Goal: Task Accomplishment & Management: Manage account settings

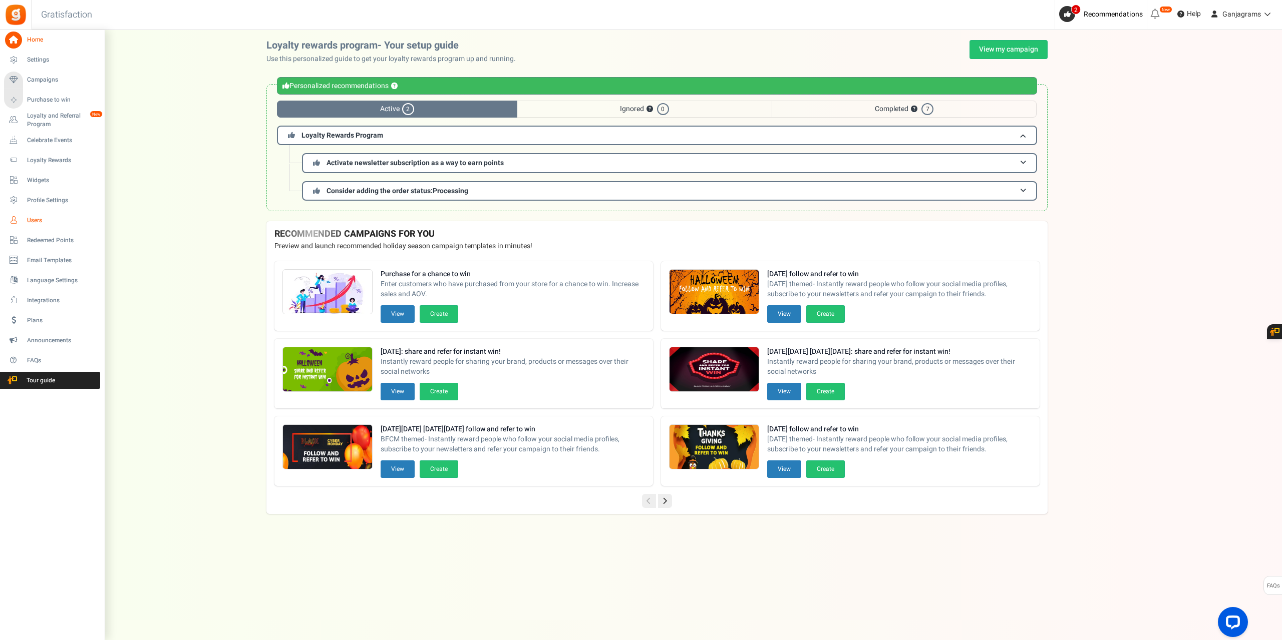
click at [36, 216] on span "Users" at bounding box center [62, 220] width 70 height 9
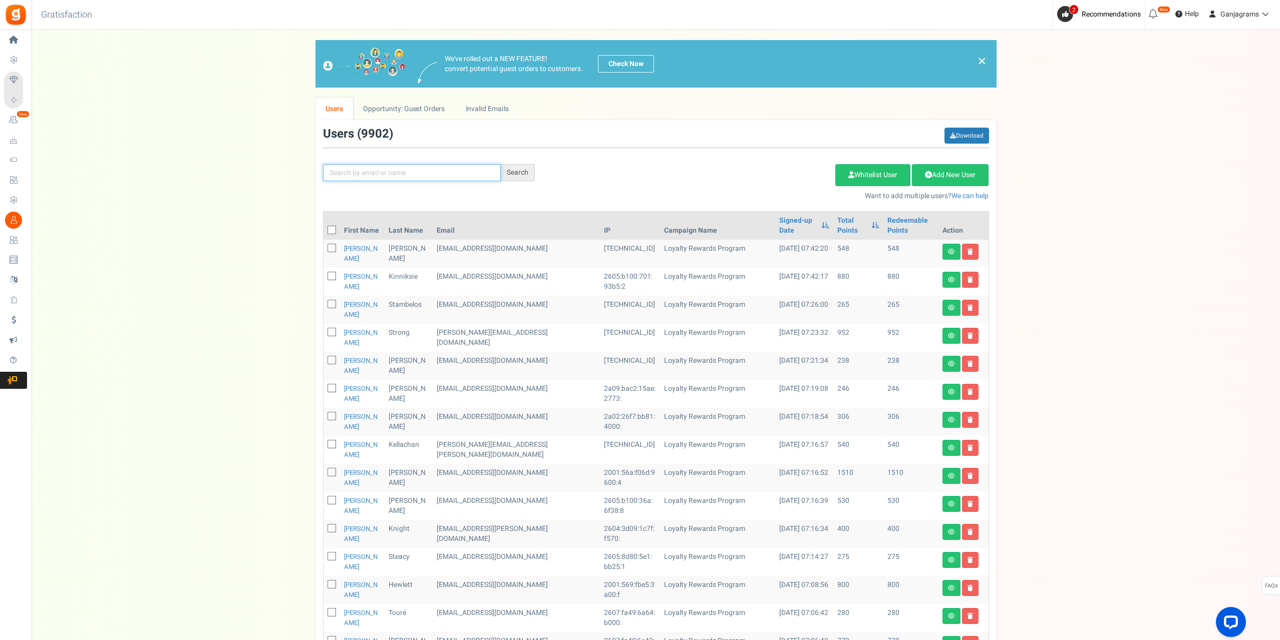
click at [372, 180] on input "text" at bounding box center [412, 172] width 178 height 17
paste input "[EMAIL_ADDRESS][PERSON_NAME][DOMAIN_NAME]"
type input "[EMAIL_ADDRESS][PERSON_NAME][DOMAIN_NAME]"
click at [522, 176] on div "Search" at bounding box center [518, 172] width 34 height 17
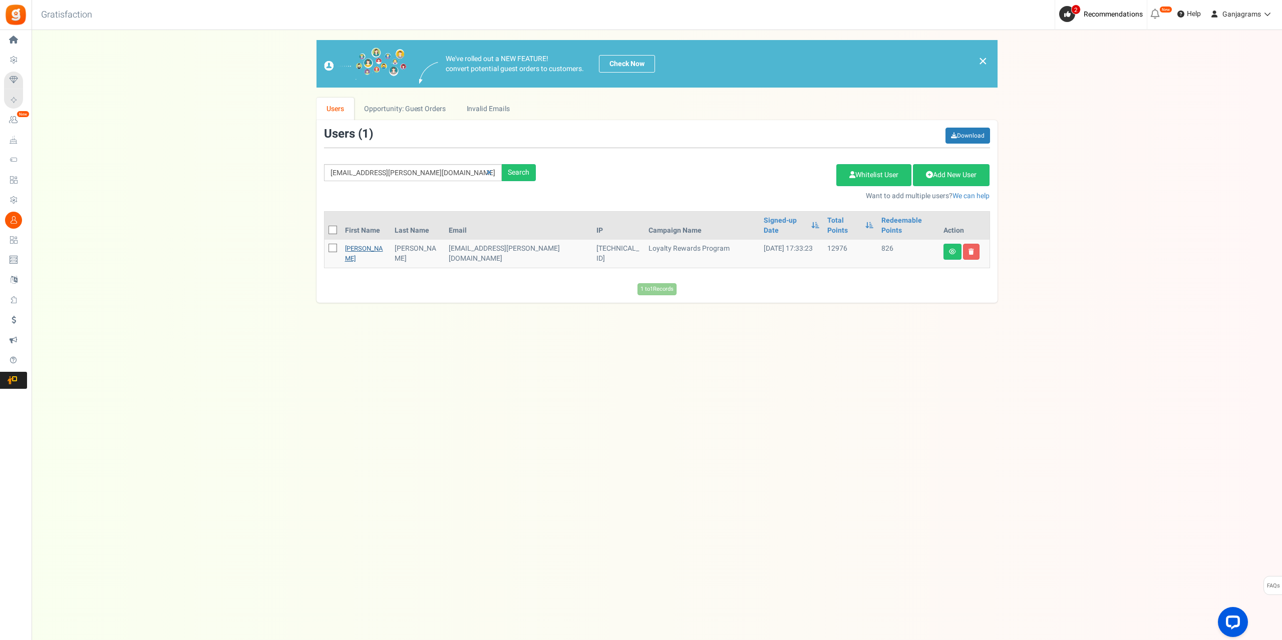
click at [359, 244] on link "[PERSON_NAME]" at bounding box center [364, 254] width 38 height 20
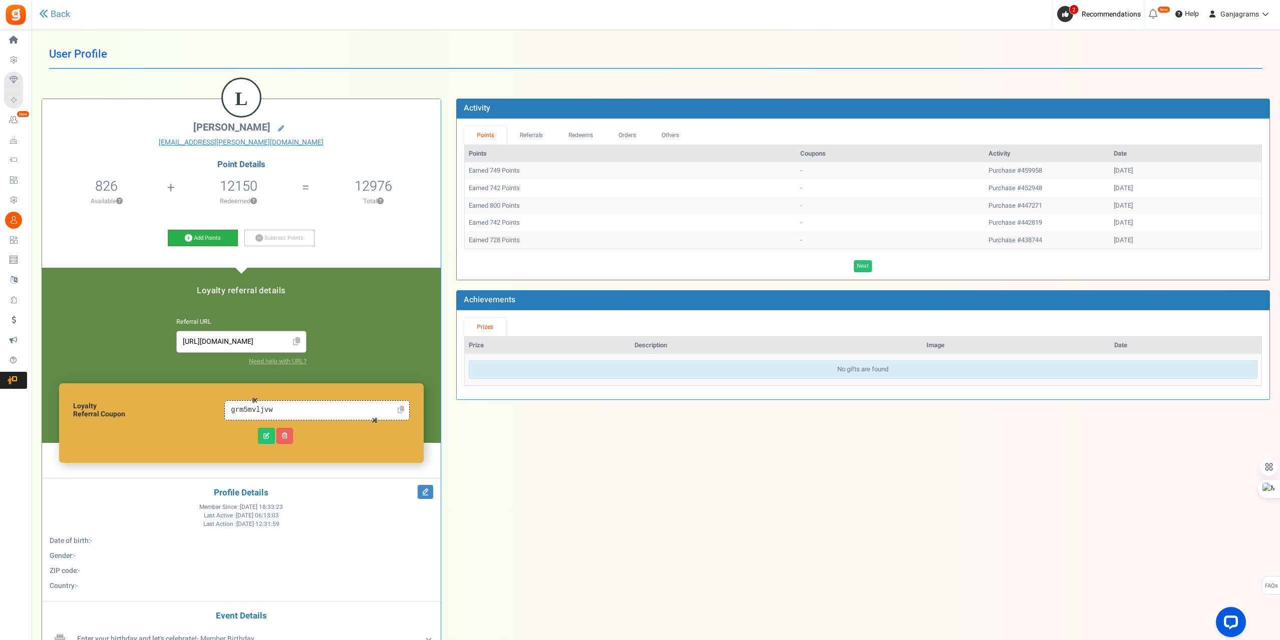
click at [200, 239] on link "Add Points" at bounding box center [203, 238] width 70 height 17
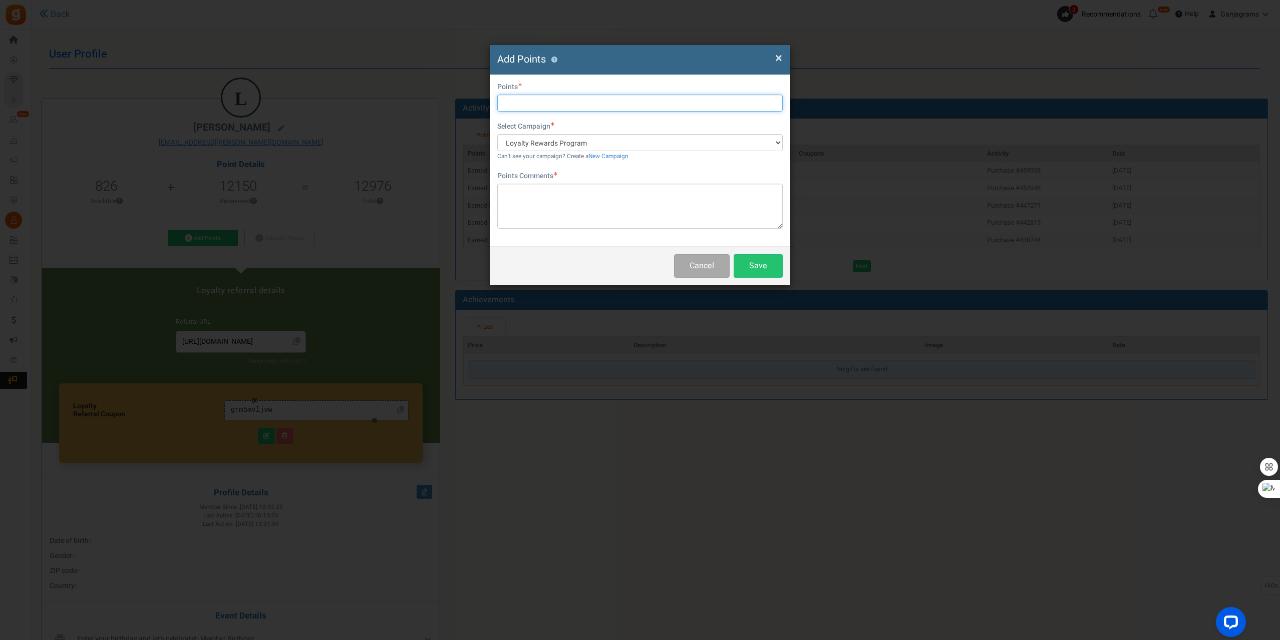
click at [551, 103] on input "text" at bounding box center [639, 103] width 285 height 17
paste input "23625"
type input "23625"
click at [547, 215] on textarea at bounding box center [639, 206] width 285 height 45
click at [565, 207] on textarea at bounding box center [639, 206] width 285 height 45
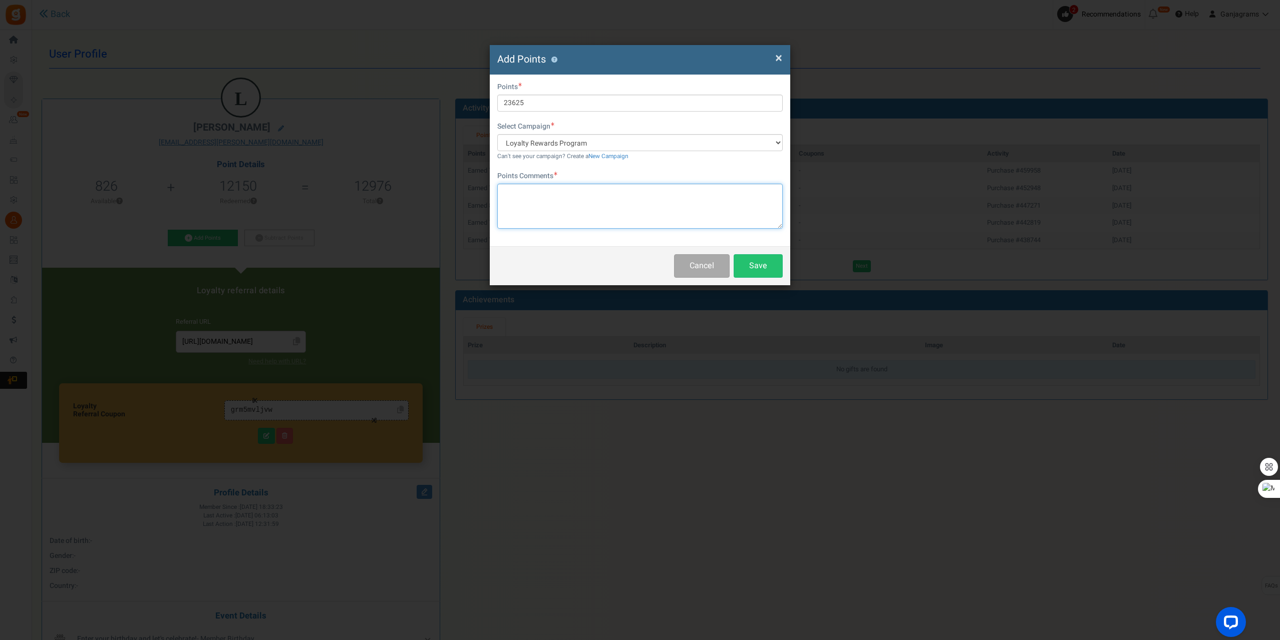
paste textarea "Order #460141"
type textarea "Order #460141 - Cancelled (Duplicate)"
click at [744, 271] on button "Save" at bounding box center [758, 266] width 49 height 24
